Goal: Task Accomplishment & Management: Manage account settings

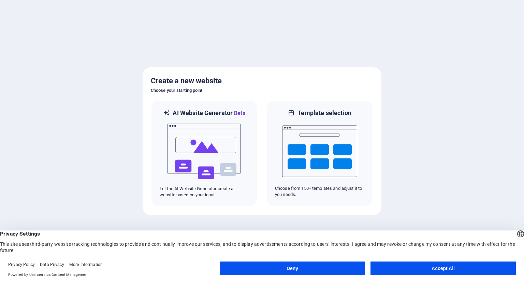
click at [415, 269] on button "Accept All" at bounding box center [443, 268] width 145 height 14
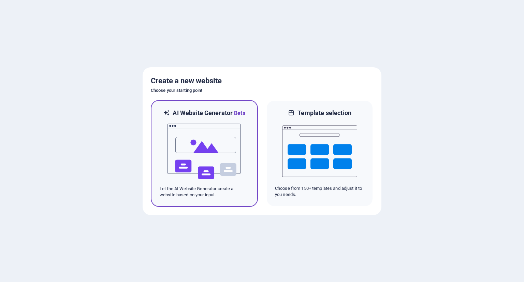
click at [208, 140] on img at bounding box center [204, 151] width 75 height 68
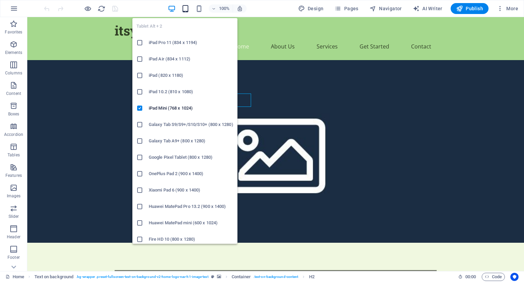
click at [185, 10] on icon "button" at bounding box center [186, 9] width 8 height 8
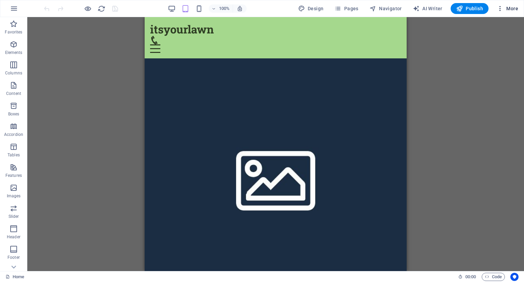
click at [511, 8] on span "More" at bounding box center [507, 8] width 21 height 7
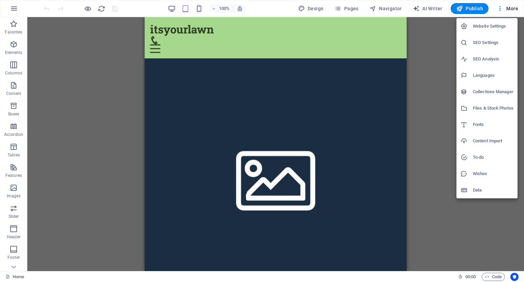
click at [483, 42] on h6 "SEO Settings" at bounding box center [493, 43] width 41 height 8
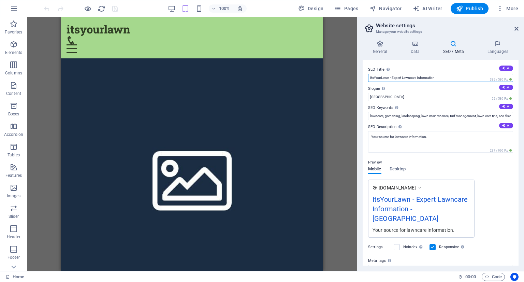
drag, startPoint x: 444, startPoint y: 79, endPoint x: 364, endPoint y: 76, distance: 79.2
click at [364, 76] on div "SEO Title The title of your website - make it something that stands out in sear…" at bounding box center [441, 162] width 156 height 205
click at [509, 9] on span "More" at bounding box center [507, 8] width 21 height 7
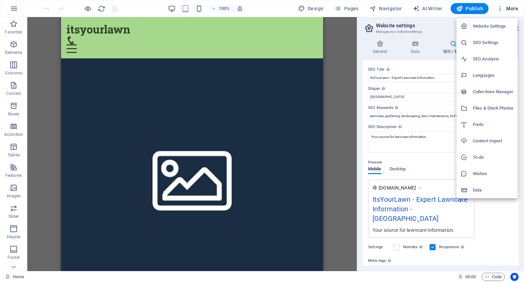
click at [12, 12] on div at bounding box center [262, 141] width 524 height 282
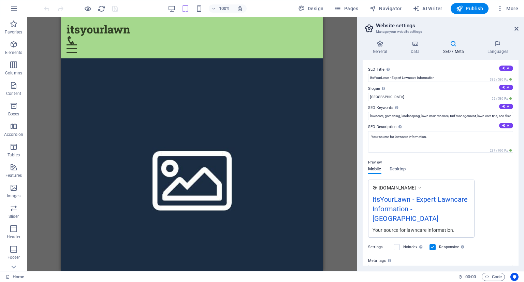
click at [12, 7] on icon "button" at bounding box center [14, 8] width 8 height 8
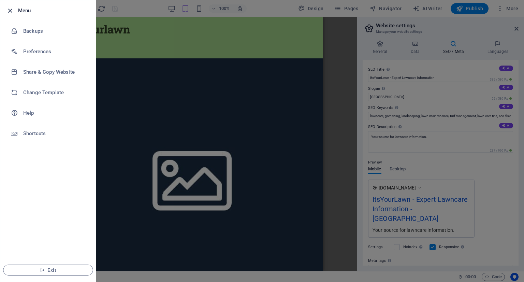
click at [9, 9] on icon "button" at bounding box center [10, 11] width 8 height 8
